Goal: Task Accomplishment & Management: Use online tool/utility

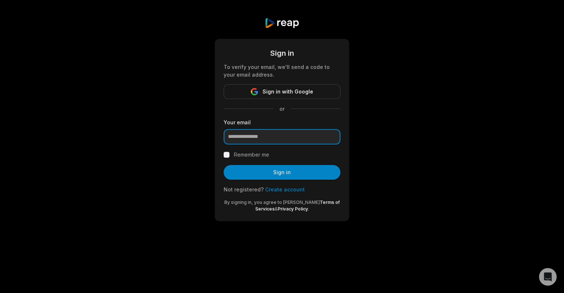
click at [241, 138] on input "email" at bounding box center [282, 136] width 117 height 15
type input "**********"
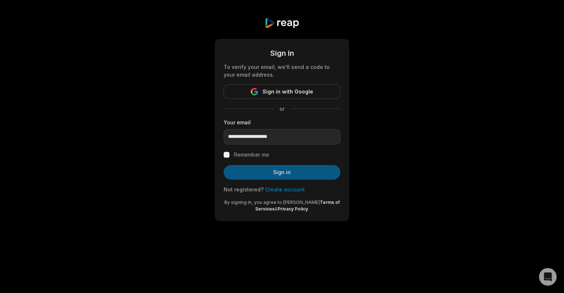
click at [290, 173] on button "Sign in" at bounding box center [282, 172] width 117 height 15
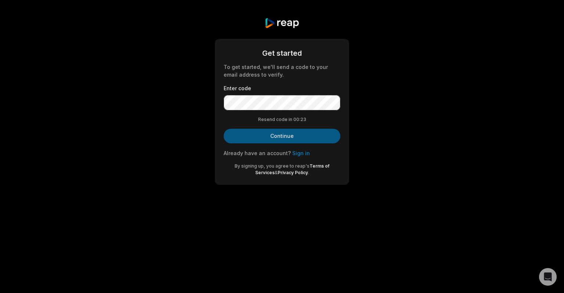
click at [277, 137] on button "Continue" at bounding box center [282, 136] width 117 height 15
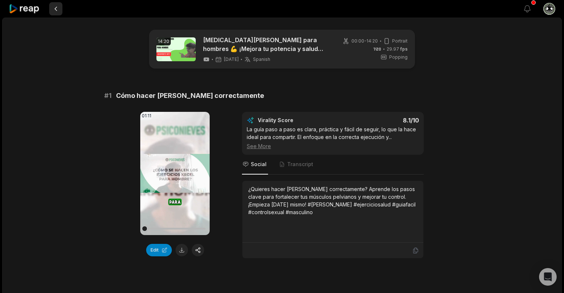
click at [54, 7] on button at bounding box center [55, 8] width 13 height 13
click at [57, 9] on button at bounding box center [55, 8] width 13 height 13
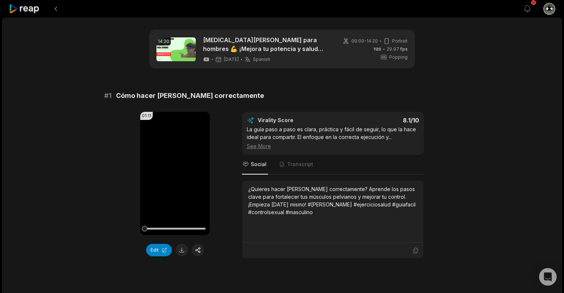
click at [56, 10] on button at bounding box center [55, 8] width 13 height 13
click at [26, 10] on icon at bounding box center [24, 9] width 31 height 10
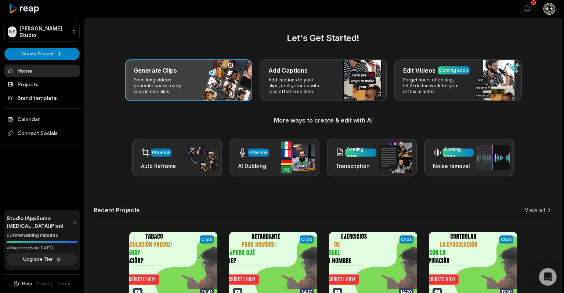
click at [161, 83] on p "From long videos generate social ready clips in one click." at bounding box center [162, 86] width 57 height 18
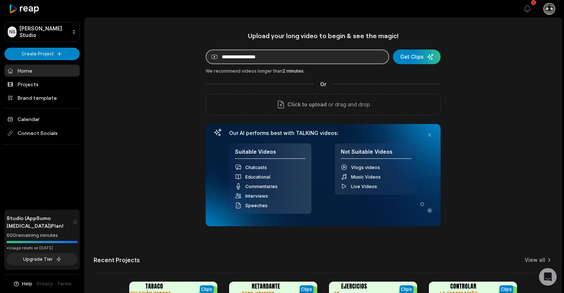
click at [259, 61] on input at bounding box center [298, 57] width 184 height 15
paste input "**********"
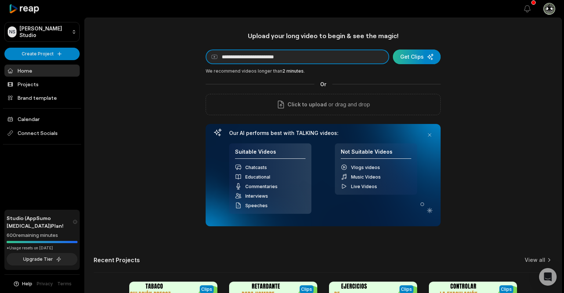
type input "**********"
click at [408, 56] on div "submit" at bounding box center [417, 57] width 48 height 15
click at [414, 59] on div "submit" at bounding box center [417, 57] width 48 height 15
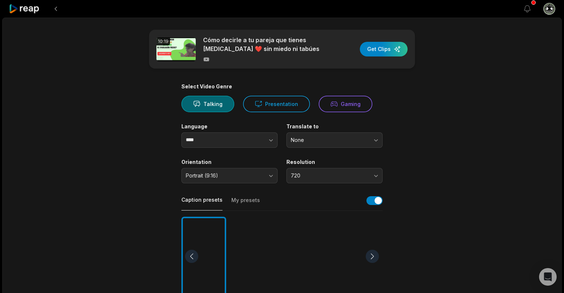
click at [414, 59] on div "10:19 Cómo decirle a tu pareja que tienes eyaculación precoz ❤️ sin miedo ni ta…" at bounding box center [282, 49] width 266 height 39
click at [275, 141] on button "button" at bounding box center [257, 140] width 42 height 15
type input "*******"
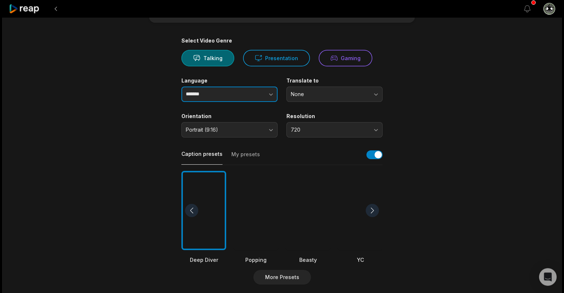
scroll to position [47, 0]
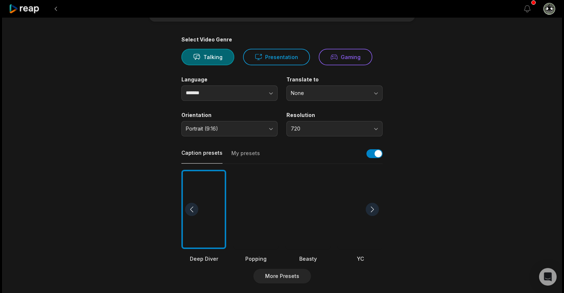
click at [250, 215] on div at bounding box center [256, 210] width 45 height 80
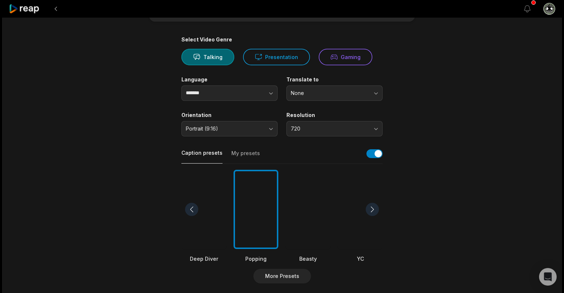
click at [238, 154] on button "My presets" at bounding box center [245, 157] width 29 height 14
click at [199, 157] on button "Caption presets" at bounding box center [201, 156] width 41 height 14
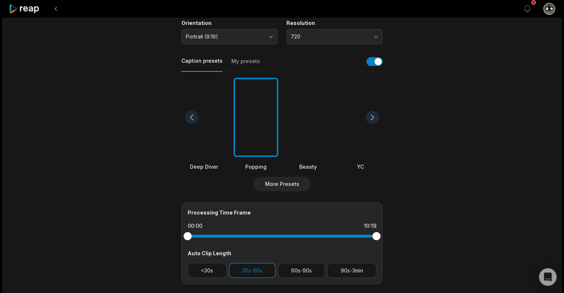
scroll to position [138, 0]
click at [281, 181] on button "More Presets" at bounding box center [282, 185] width 58 height 15
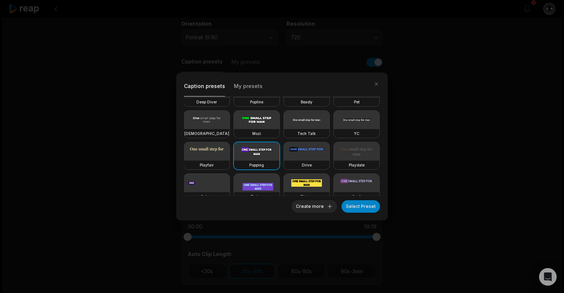
scroll to position [0, 0]
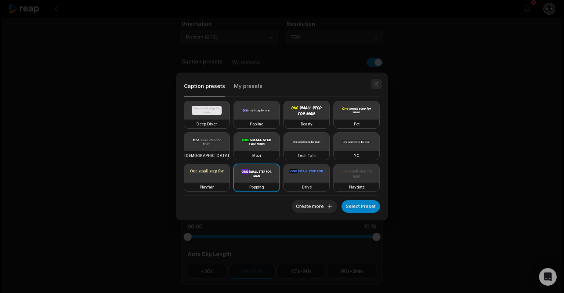
click at [375, 86] on button "button" at bounding box center [376, 84] width 10 height 10
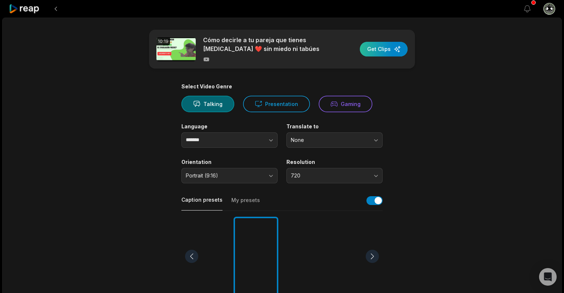
click at [388, 49] on div "button" at bounding box center [384, 49] width 48 height 15
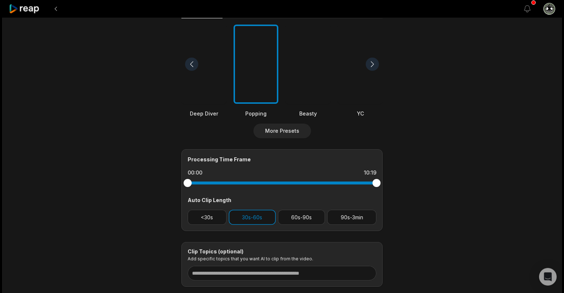
scroll to position [238, 0]
